Goal: Task Accomplishment & Management: Use online tool/utility

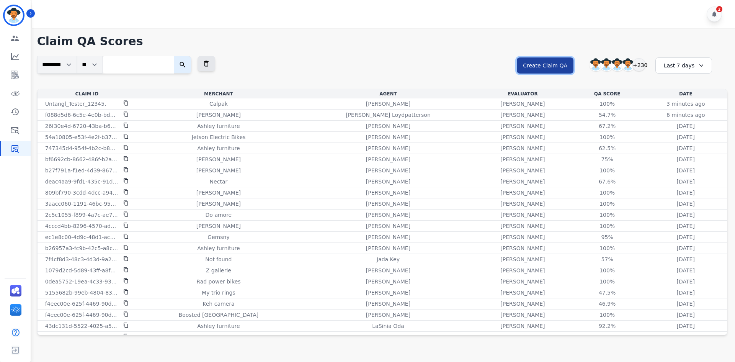
click at [563, 68] on button "Create Claim QA" at bounding box center [545, 65] width 57 height 16
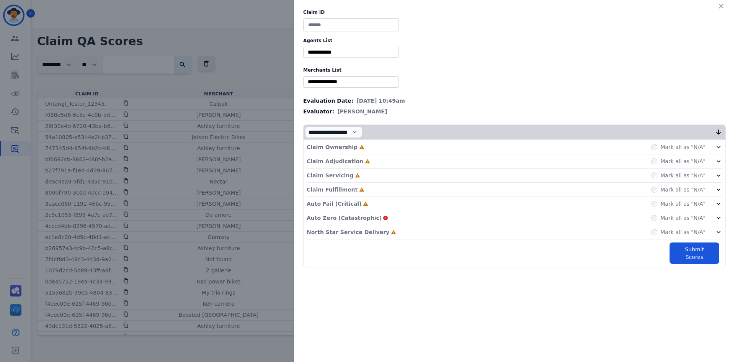
click at [349, 29] on input at bounding box center [351, 24] width 96 height 13
paste input "**********"
type input "**********"
